Goal: Book appointment/travel/reservation

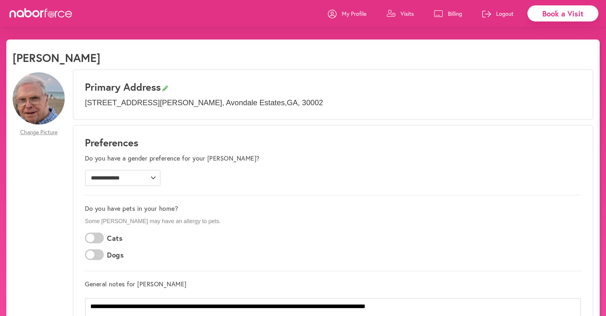
click at [402, 12] on p "Visits" at bounding box center [407, 14] width 13 height 8
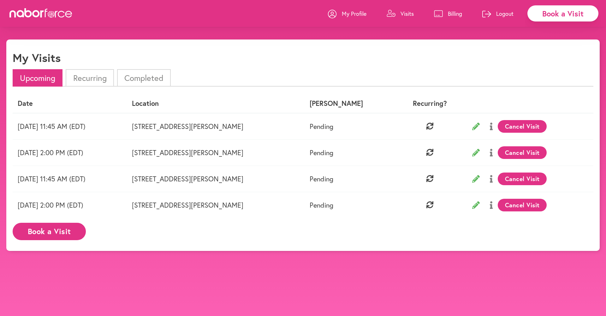
click at [556, 15] on div "Book a Visit" at bounding box center [562, 13] width 71 height 16
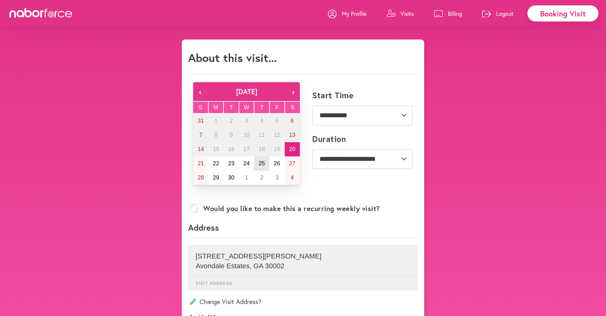
click at [260, 162] on abbr "25" at bounding box center [262, 163] width 6 height 6
select select "********"
select select "**"
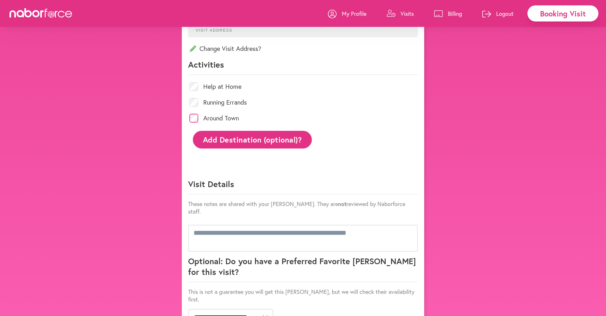
scroll to position [263, 0]
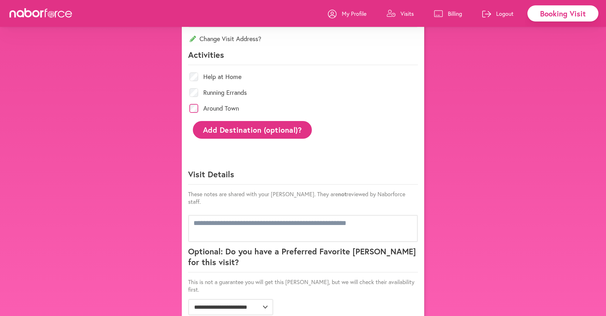
click at [245, 130] on button "Add Destination (optional)?" at bounding box center [252, 129] width 119 height 17
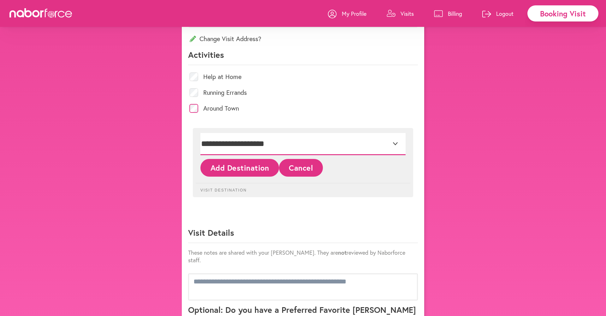
select select "*"
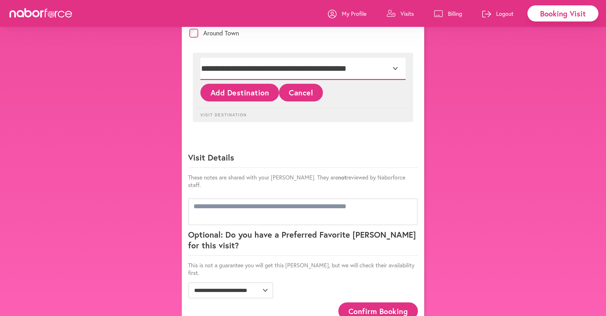
scroll to position [349, 0]
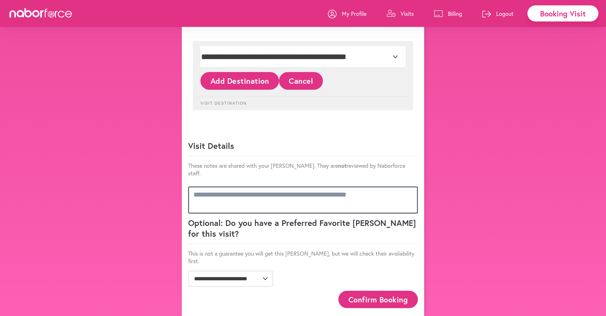
click at [331, 186] on textarea at bounding box center [303, 199] width 230 height 27
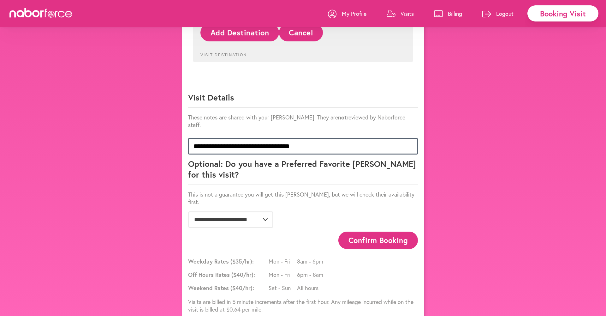
scroll to position [397, 0]
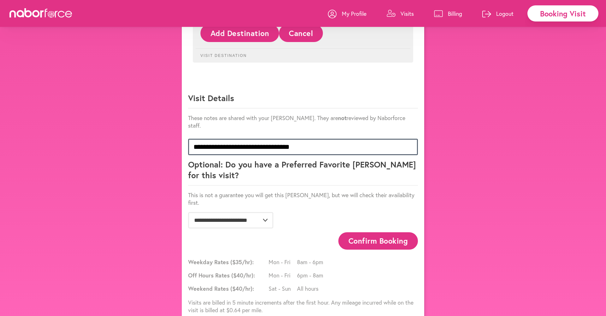
type textarea "**********"
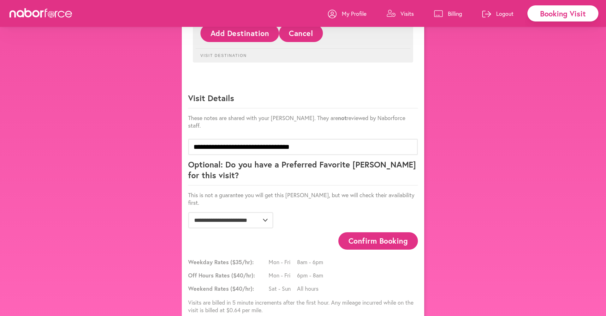
click at [373, 232] on button "Confirm Booking" at bounding box center [378, 240] width 80 height 17
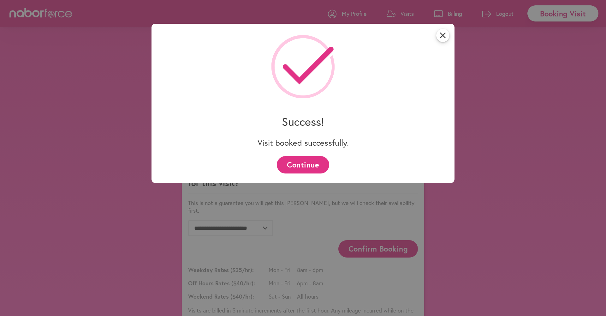
click at [294, 162] on button "Continue" at bounding box center [303, 164] width 52 height 17
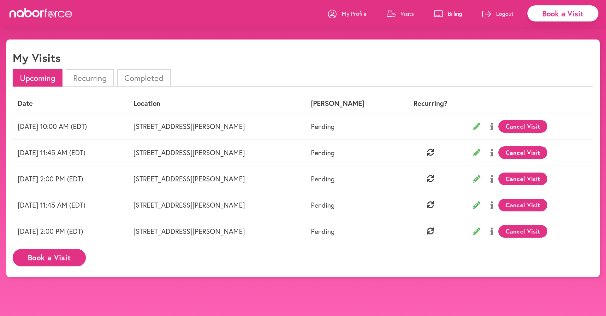
click at [560, 15] on div "Book a Visit" at bounding box center [562, 13] width 71 height 16
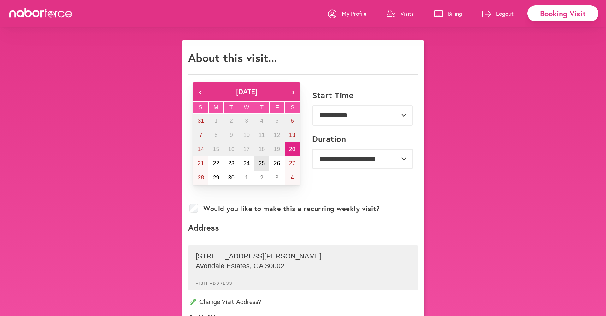
click at [262, 163] on abbr "25" at bounding box center [262, 163] width 6 height 6
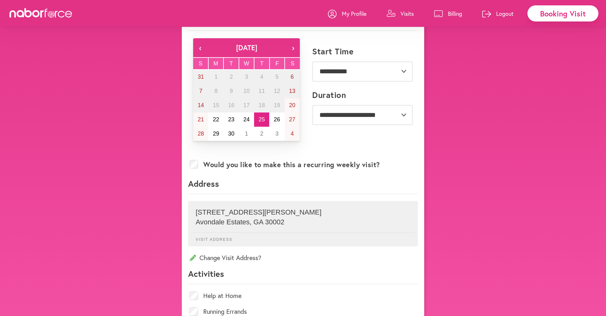
scroll to position [42, 0]
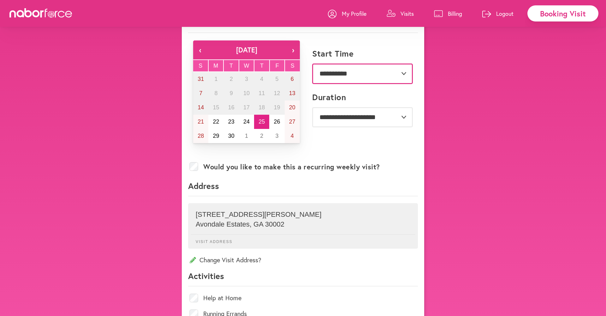
select select "*******"
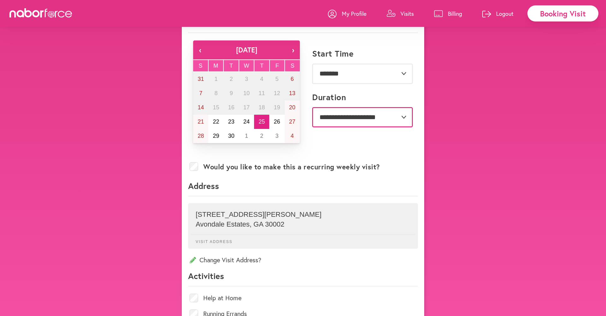
select select "**"
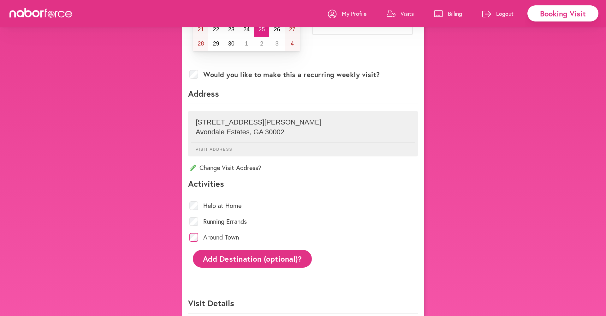
scroll to position [133, 0]
click at [253, 129] on p "Avondale Estates , GA 30002" at bounding box center [303, 132] width 215 height 8
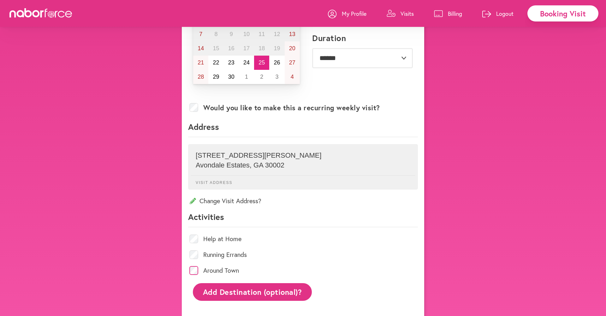
scroll to position [94, 0]
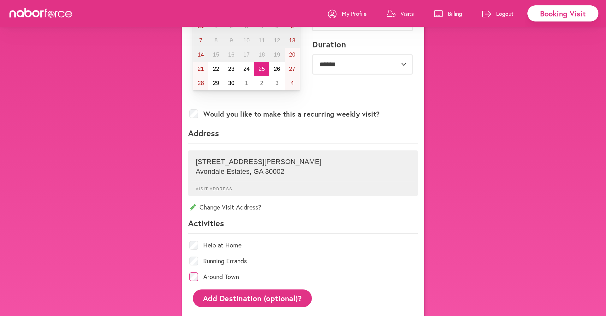
click at [193, 208] on icon at bounding box center [193, 207] width 6 height 6
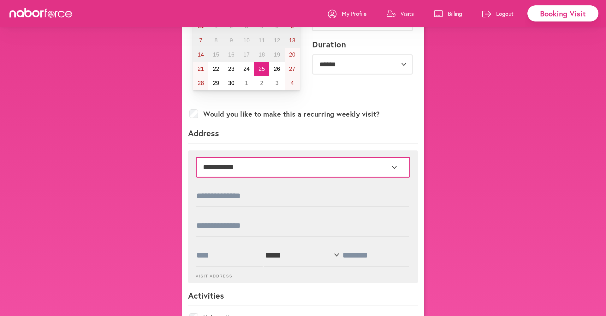
select select "*"
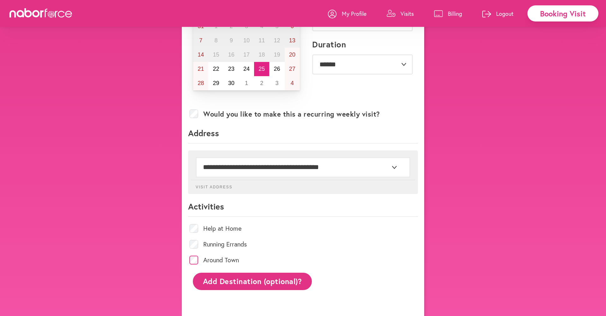
click at [263, 279] on button "Add Destination (optional)?" at bounding box center [252, 280] width 119 height 17
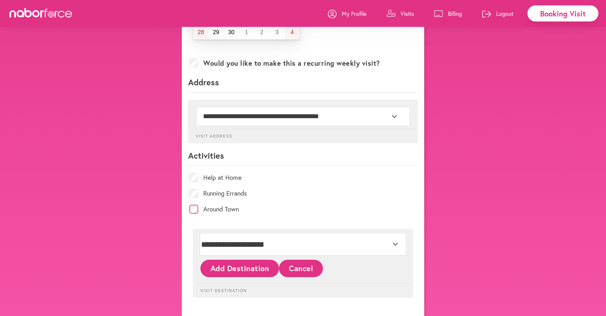
scroll to position [172, 0]
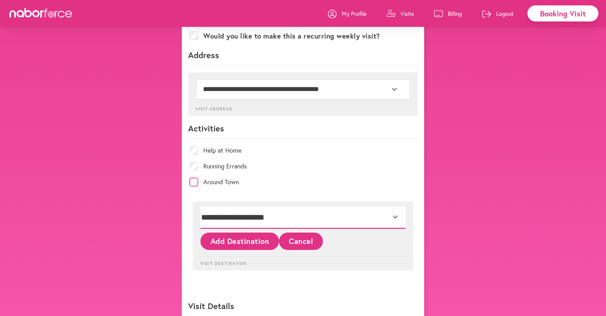
select select "*"
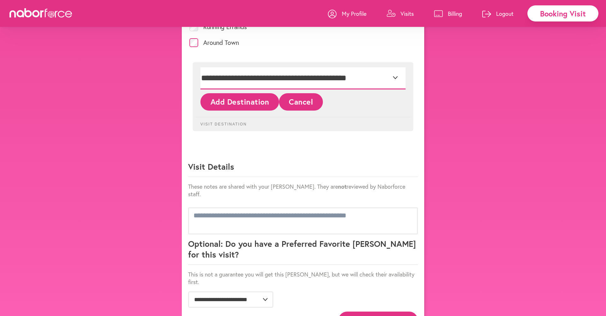
scroll to position [313, 0]
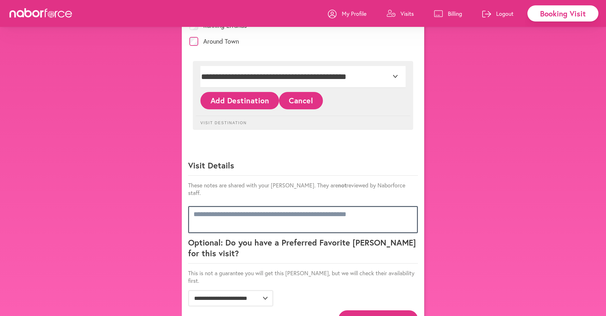
click at [219, 212] on textarea at bounding box center [303, 219] width 230 height 27
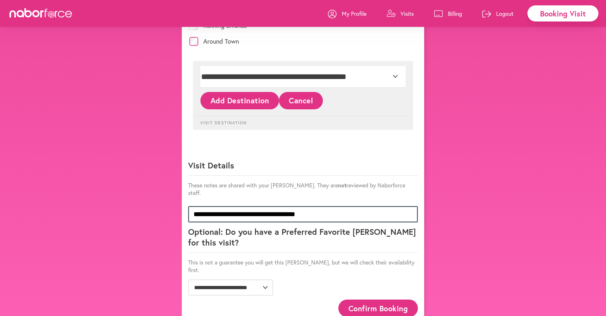
type textarea "**********"
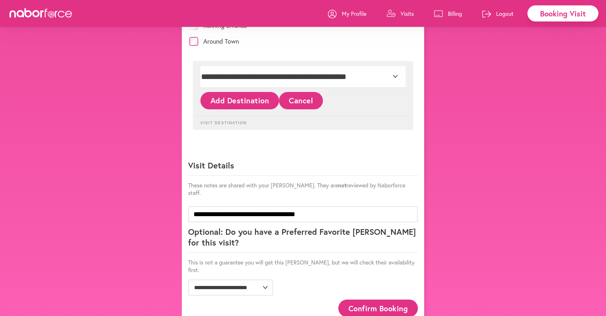
click at [389, 299] on button "Confirm Booking" at bounding box center [378, 307] width 80 height 17
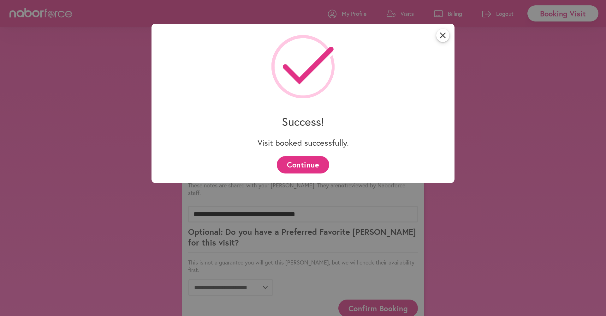
click at [315, 168] on button "Continue" at bounding box center [303, 164] width 52 height 17
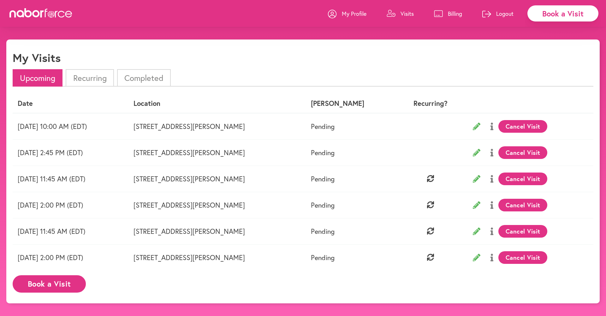
click at [362, 16] on p "My Profile" at bounding box center [354, 14] width 25 height 8
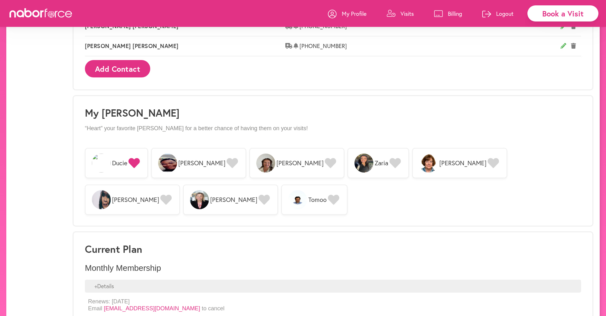
scroll to position [448, 0]
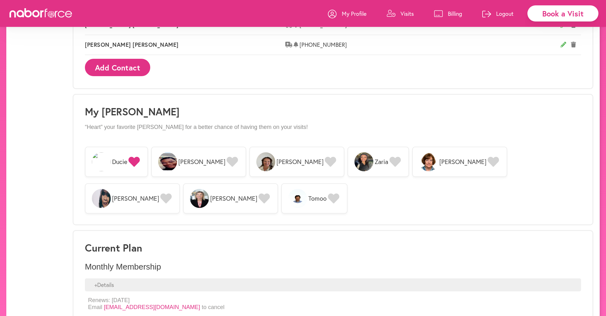
drag, startPoint x: 272, startPoint y: 159, endPoint x: 278, endPoint y: 163, distance: 6.7
click at [325, 159] on icon at bounding box center [330, 162] width 11 height 10
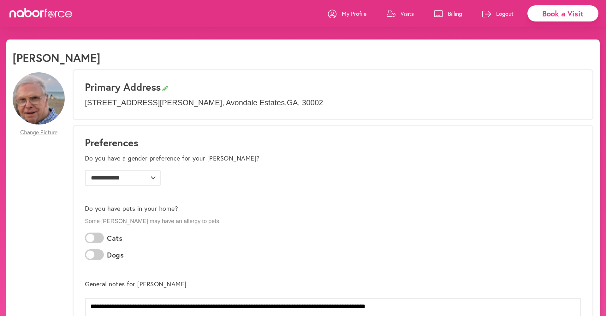
scroll to position [0, 0]
click at [409, 13] on p "Visits" at bounding box center [407, 14] width 13 height 8
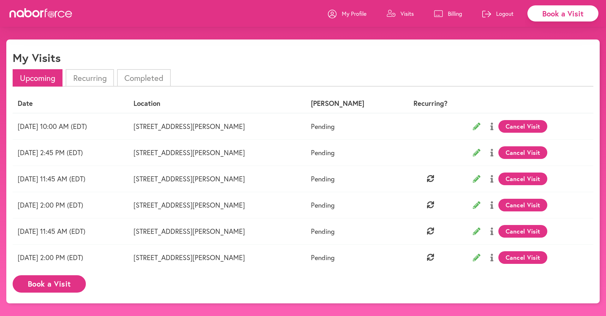
click at [88, 76] on li "Recurring" at bounding box center [90, 77] width 48 height 17
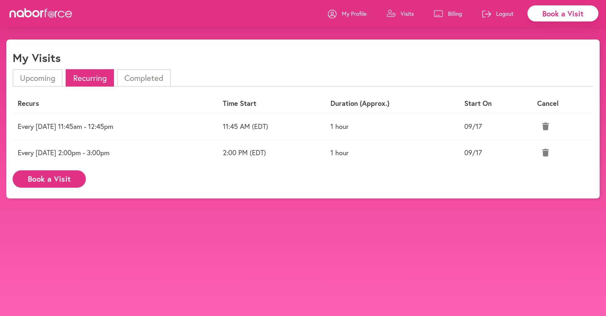
click at [548, 125] on icon at bounding box center [545, 126] width 7 height 8
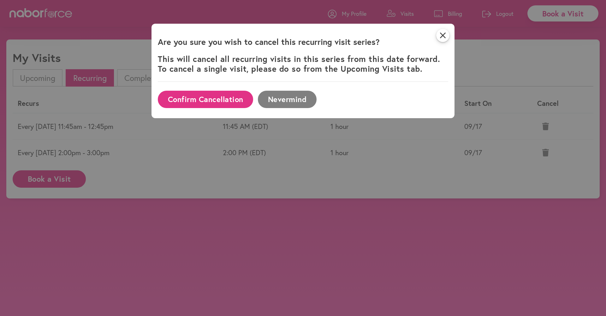
click at [207, 99] on button "Confirm Cancellation" at bounding box center [205, 99] width 95 height 17
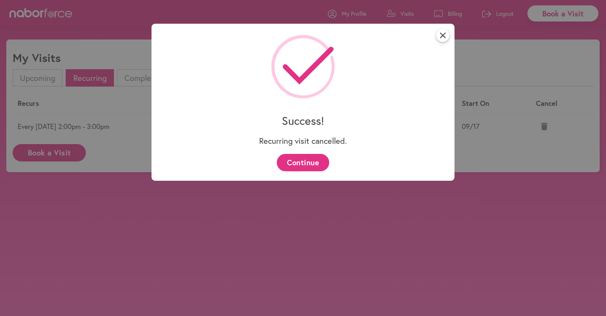
click at [306, 160] on button "Continue" at bounding box center [303, 162] width 52 height 17
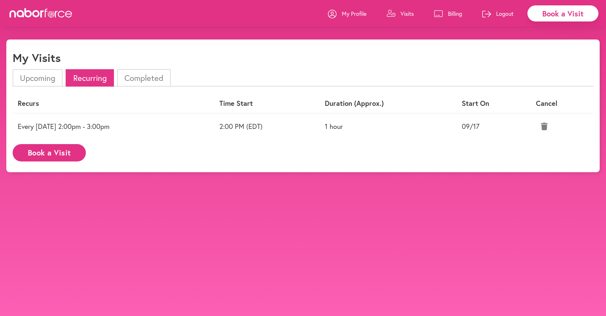
click at [547, 125] on icon at bounding box center [544, 126] width 7 height 8
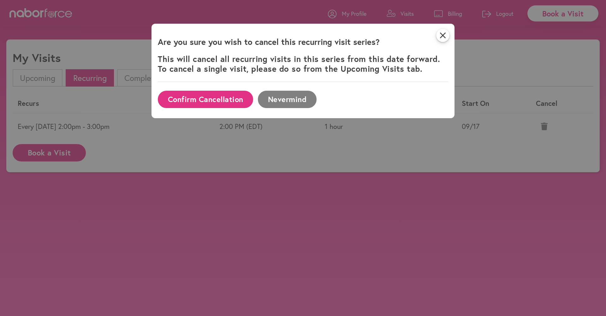
click at [216, 96] on button "Confirm Cancellation" at bounding box center [205, 99] width 95 height 17
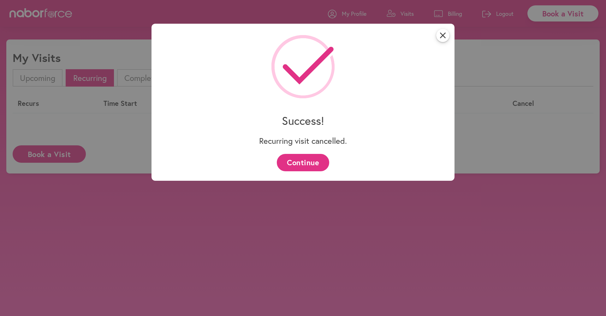
click at [298, 164] on button "Continue" at bounding box center [303, 162] width 52 height 17
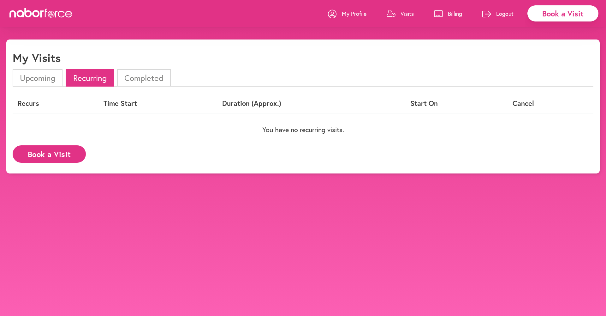
click at [27, 78] on li "Upcoming" at bounding box center [38, 77] width 50 height 17
